Goal: Navigation & Orientation: Find specific page/section

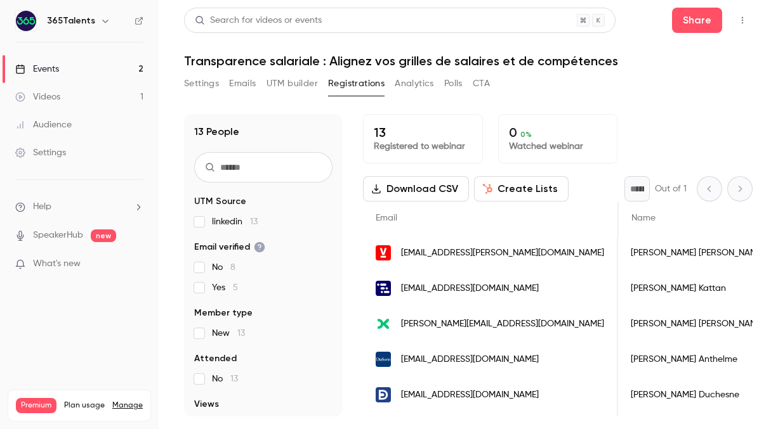
scroll to position [0, 534]
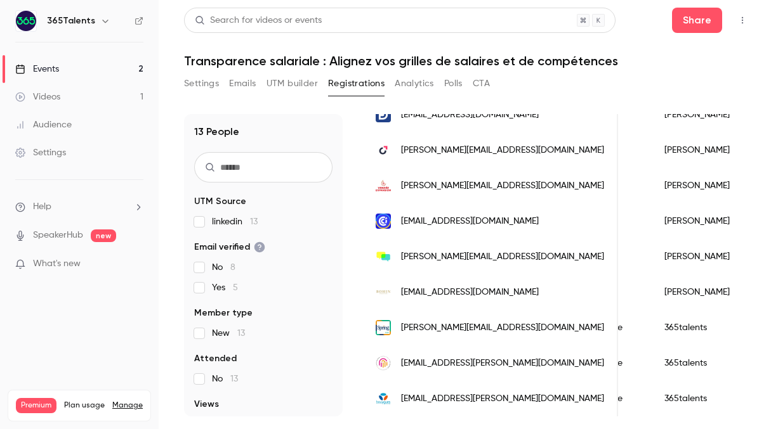
click at [69, 77] on link "Events 2" at bounding box center [79, 69] width 159 height 28
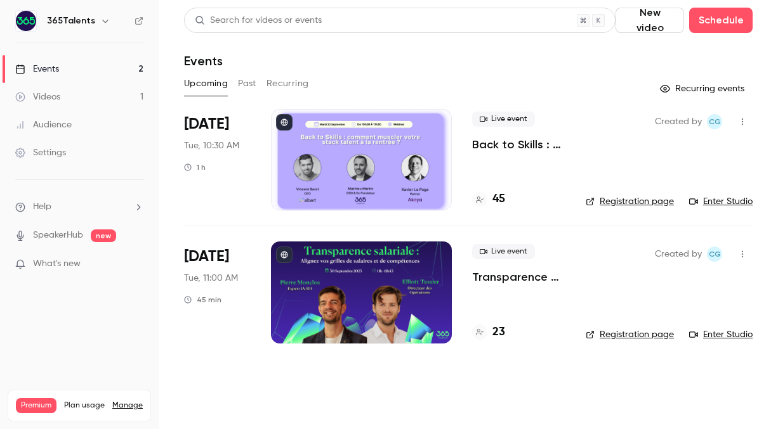
click at [494, 335] on h4 "23" at bounding box center [498, 332] width 13 height 17
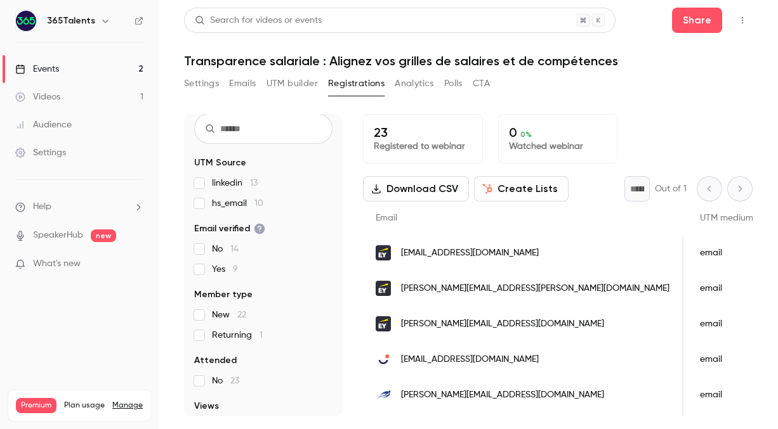
click at [89, 74] on link "Events 2" at bounding box center [79, 69] width 159 height 28
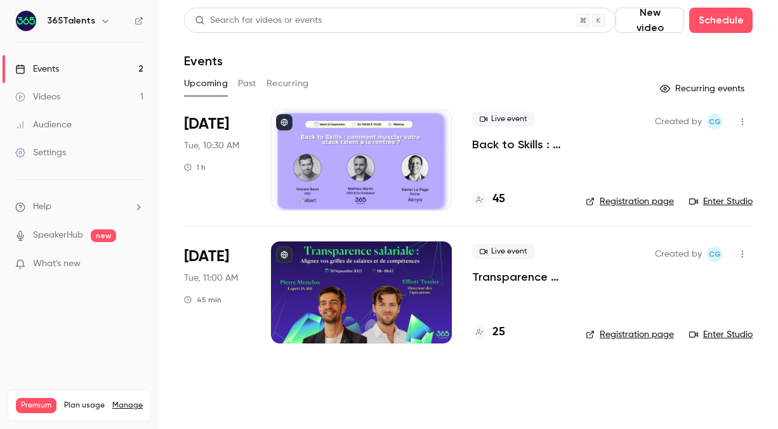
click at [653, 63] on div "Events" at bounding box center [468, 60] width 568 height 15
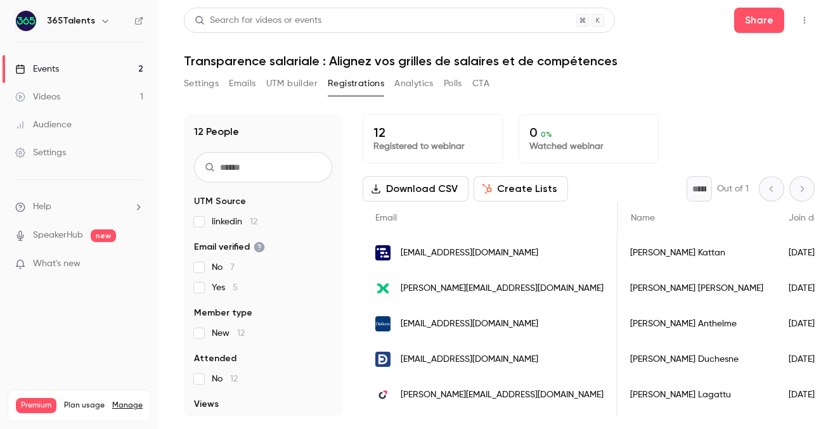
scroll to position [0, 69]
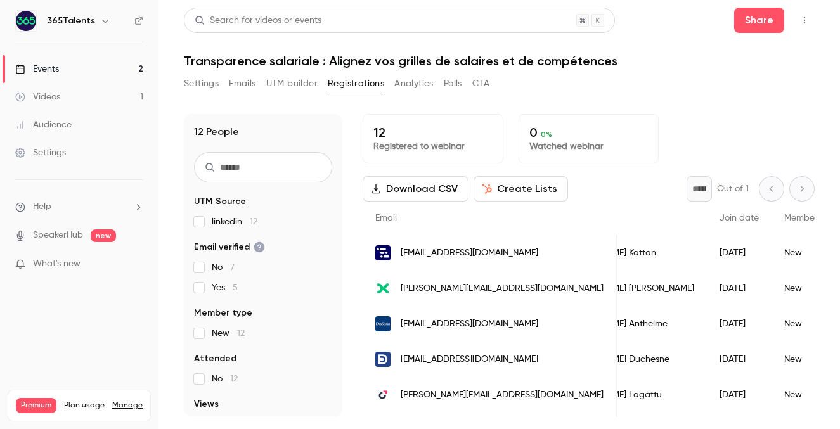
click at [95, 62] on link "Events 2" at bounding box center [79, 69] width 159 height 28
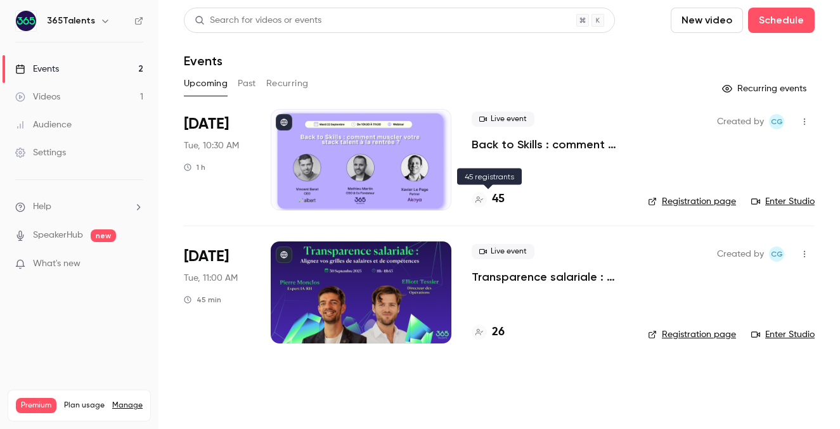
click at [502, 199] on h4 "45" at bounding box center [498, 199] width 13 height 17
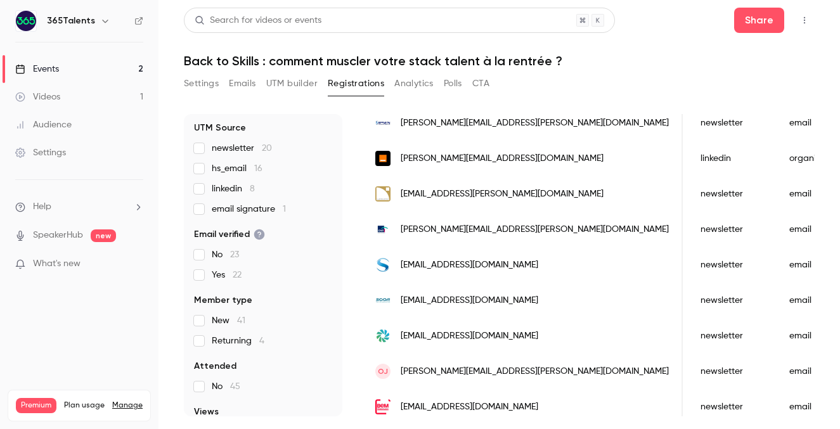
scroll to position [1081, 0]
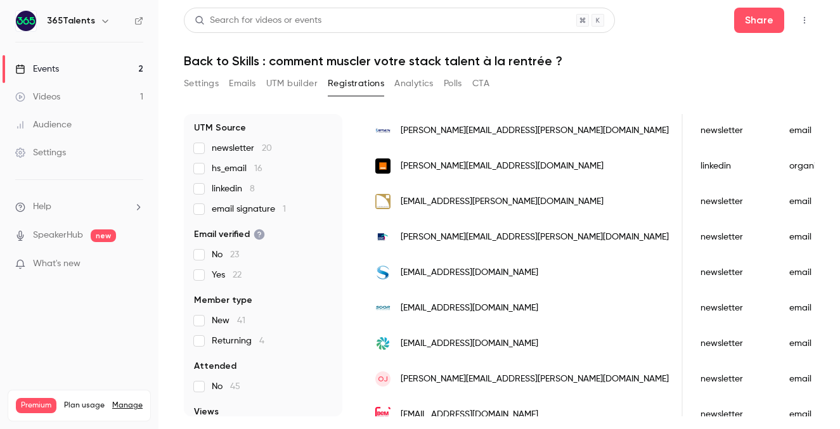
click at [97, 63] on link "Events 2" at bounding box center [79, 69] width 159 height 28
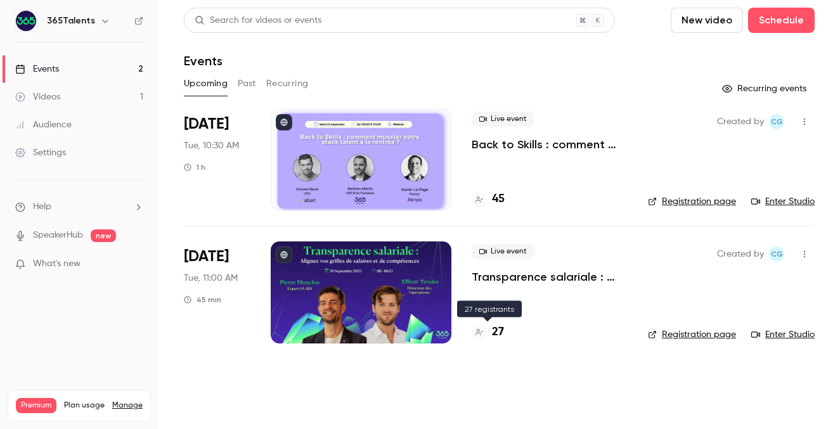
click at [495, 327] on h4 "27" at bounding box center [498, 332] width 12 height 17
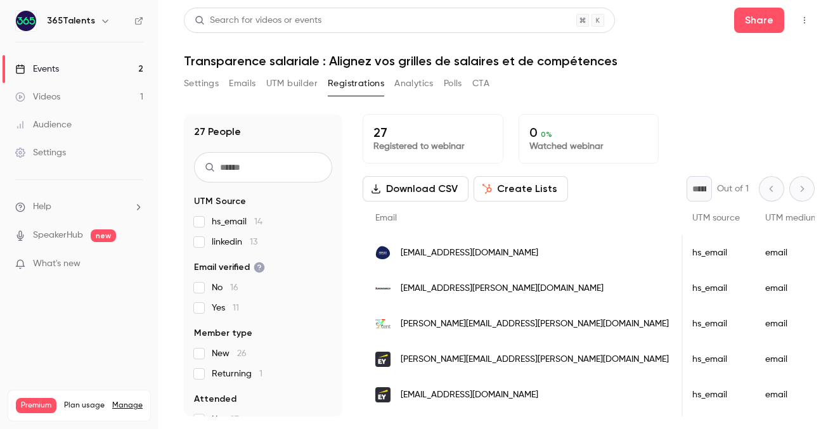
scroll to position [0, 445]
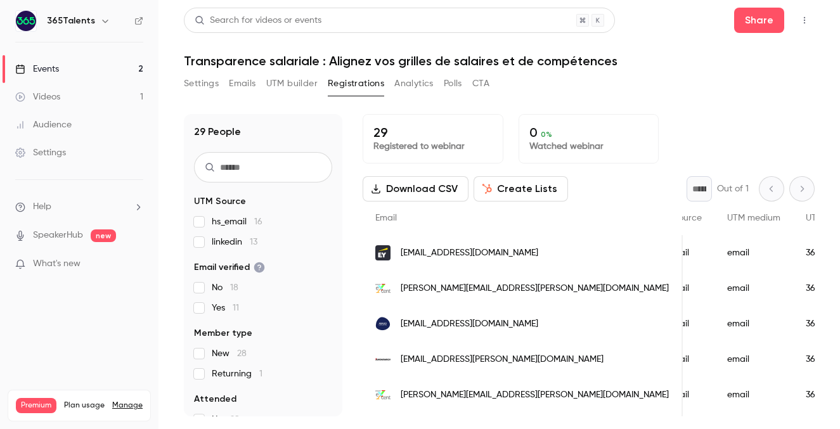
scroll to position [0, 480]
